Goal: Task Accomplishment & Management: Use online tool/utility

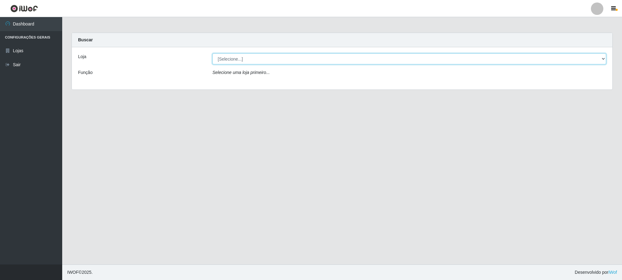
click at [321, 56] on select "[Selecione...] Extrabom - Loja 01 Centro de Distribuição" at bounding box center [409, 58] width 394 height 11
select select "435"
click at [212, 53] on select "[Selecione...] Extrabom - Loja 01 Centro de Distribuição" at bounding box center [409, 58] width 394 height 11
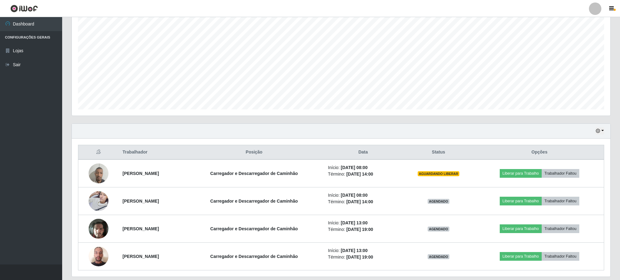
scroll to position [134, 0]
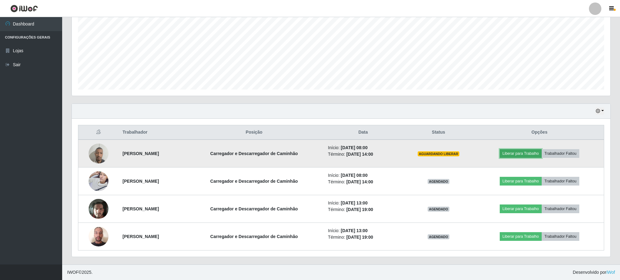
click at [525, 153] on button "Liberar para Trabalho" at bounding box center [521, 153] width 42 height 9
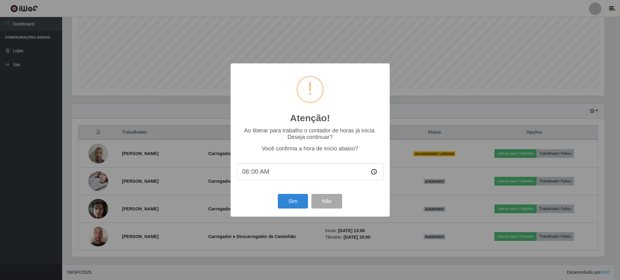
scroll to position [129, 534]
click at [291, 203] on button "Sim" at bounding box center [294, 201] width 30 height 15
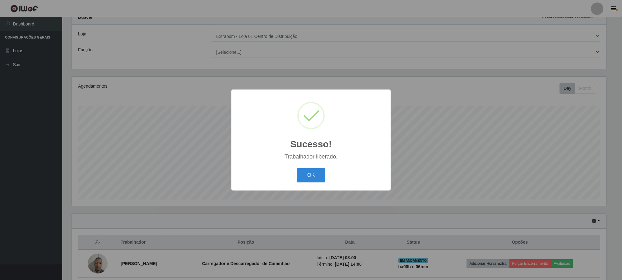
click at [297, 168] on button "OK" at bounding box center [311, 175] width 29 height 15
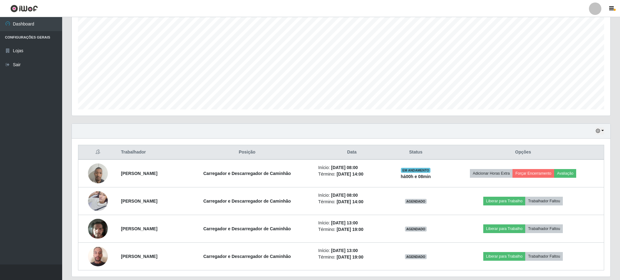
scroll to position [134, 0]
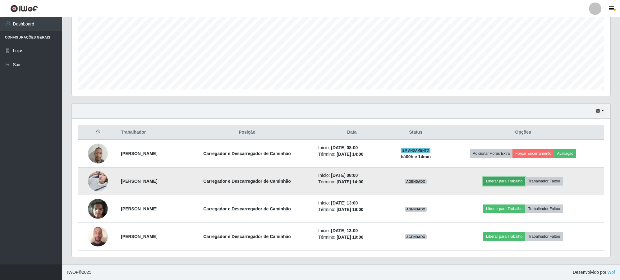
click at [512, 180] on button "Liberar para Trabalho" at bounding box center [505, 181] width 42 height 9
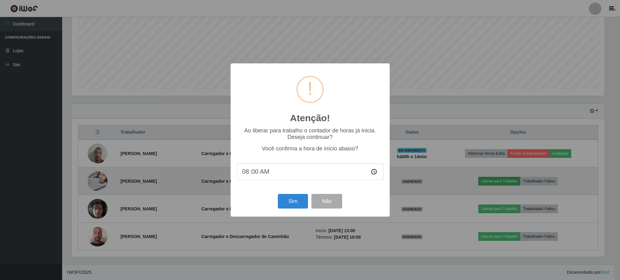
scroll to position [129, 534]
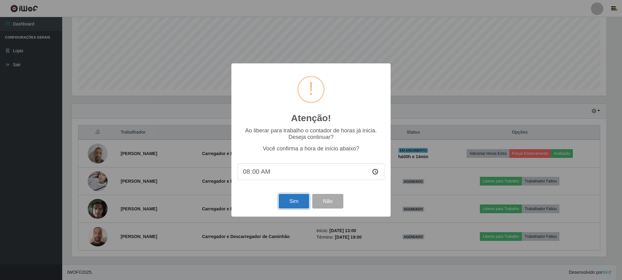
drag, startPoint x: 295, startPoint y: 202, endPoint x: 277, endPoint y: 156, distance: 49.9
click at [294, 200] on button "Sim" at bounding box center [294, 201] width 30 height 15
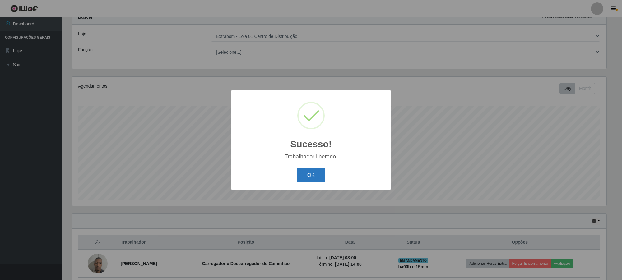
click at [316, 179] on button "OK" at bounding box center [311, 175] width 29 height 15
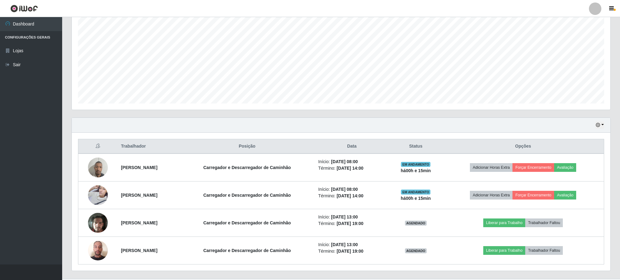
scroll to position [134, 0]
